Goal: Find specific page/section

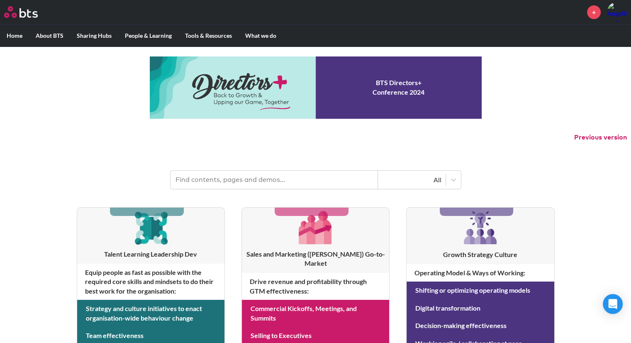
click at [220, 179] on input "text" at bounding box center [275, 180] width 208 height 18
type input "ai for leaders"
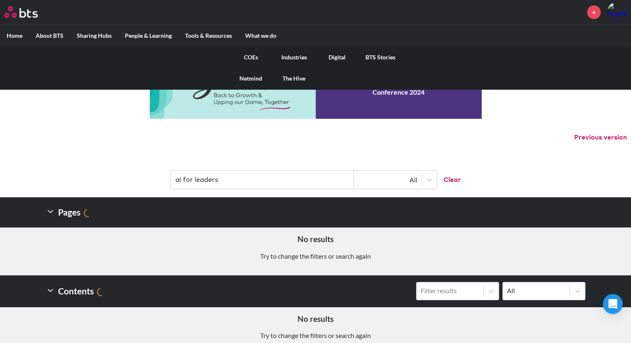
click at [251, 53] on link "COEs" at bounding box center [251, 57] width 43 height 22
